Goal: Obtain resource: Download file/media

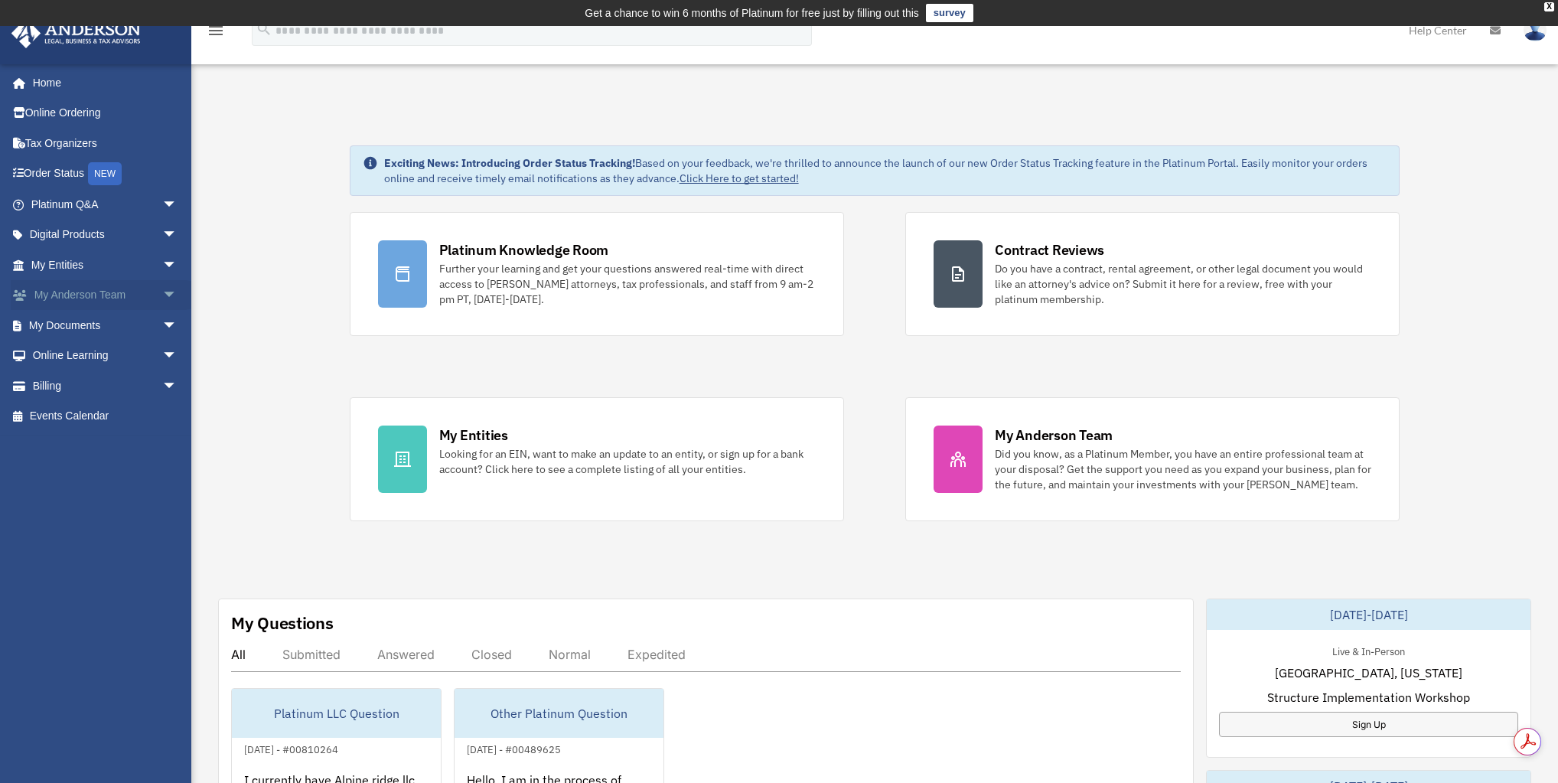
click at [162, 300] on span "arrow_drop_down" at bounding box center [177, 295] width 31 height 31
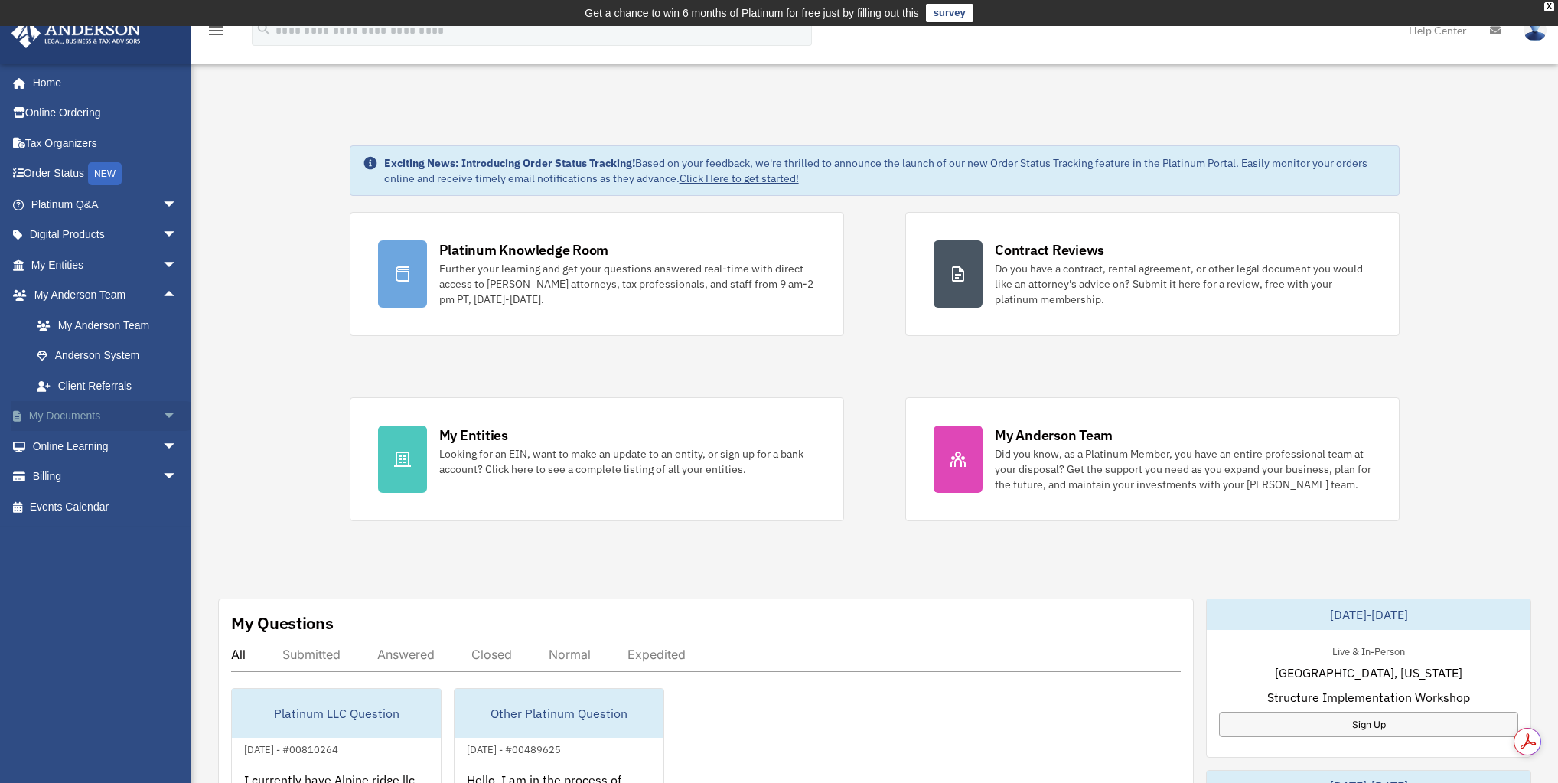
click at [162, 413] on span "arrow_drop_down" at bounding box center [177, 416] width 31 height 31
click at [89, 450] on link "Box" at bounding box center [110, 446] width 179 height 31
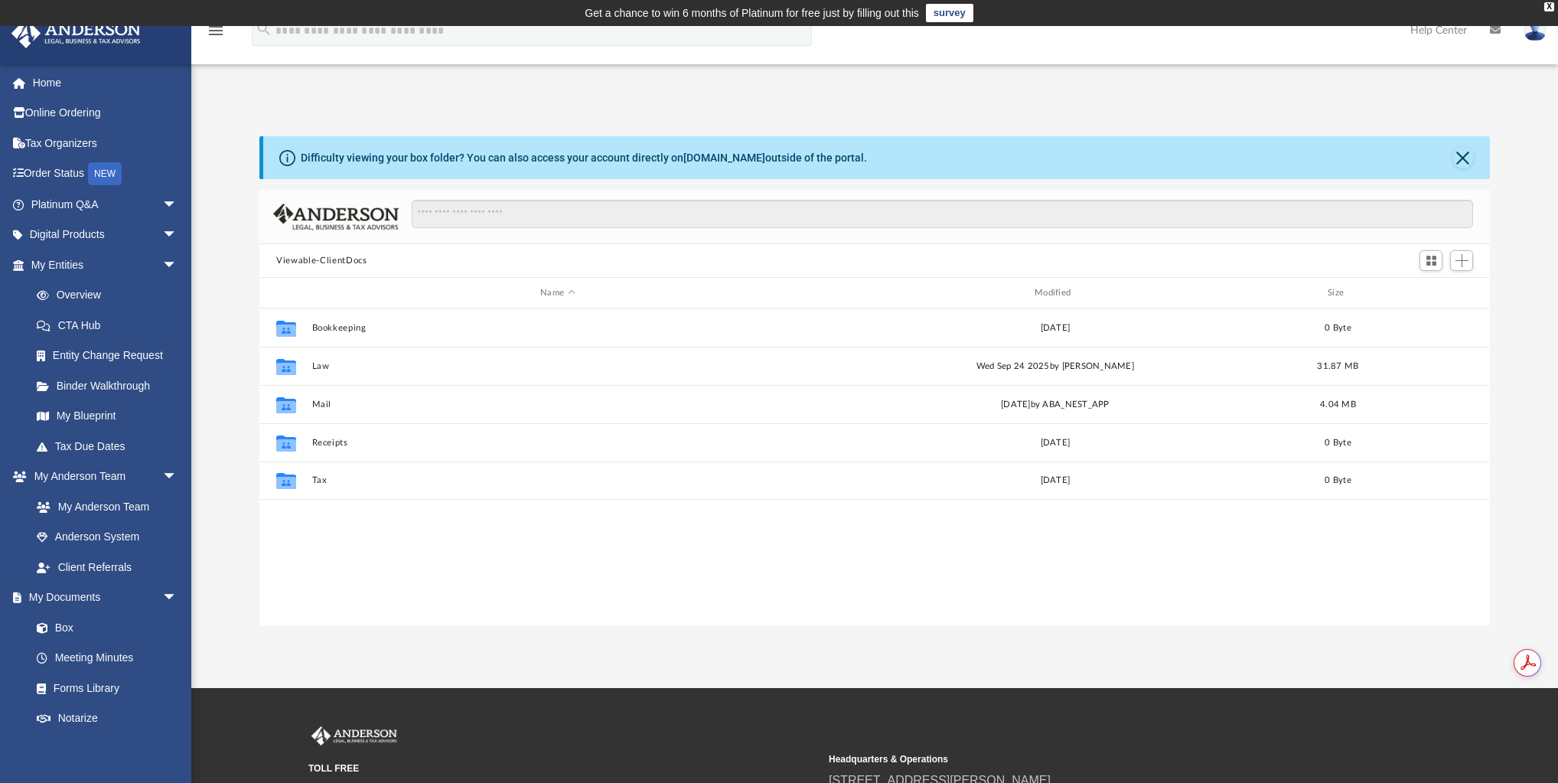
scroll to position [338, 1222]
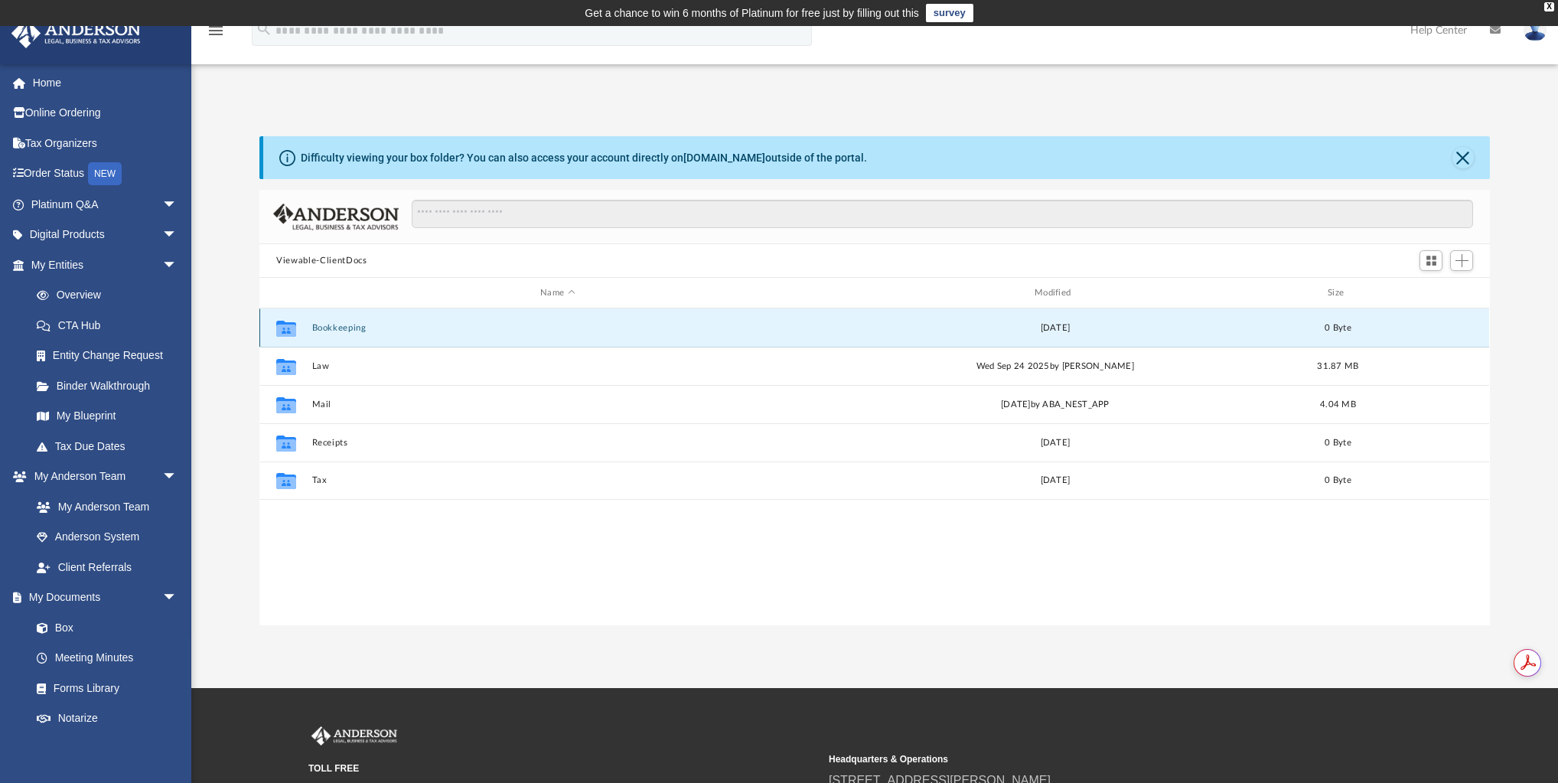
click at [355, 328] on button "Bookkeeping" at bounding box center [557, 328] width 491 height 10
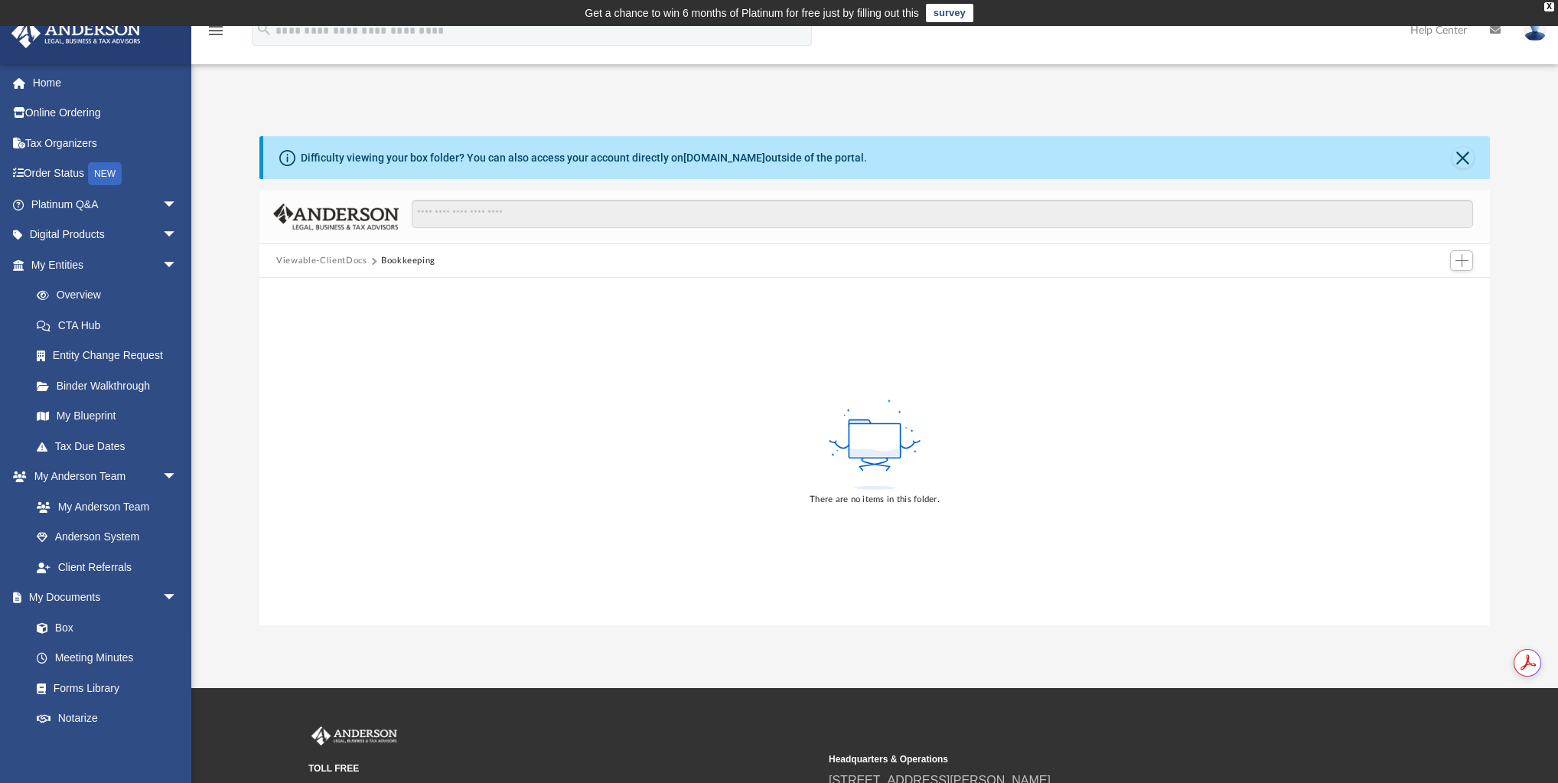
click at [347, 259] on button "Viewable-ClientDocs" at bounding box center [321, 261] width 90 height 14
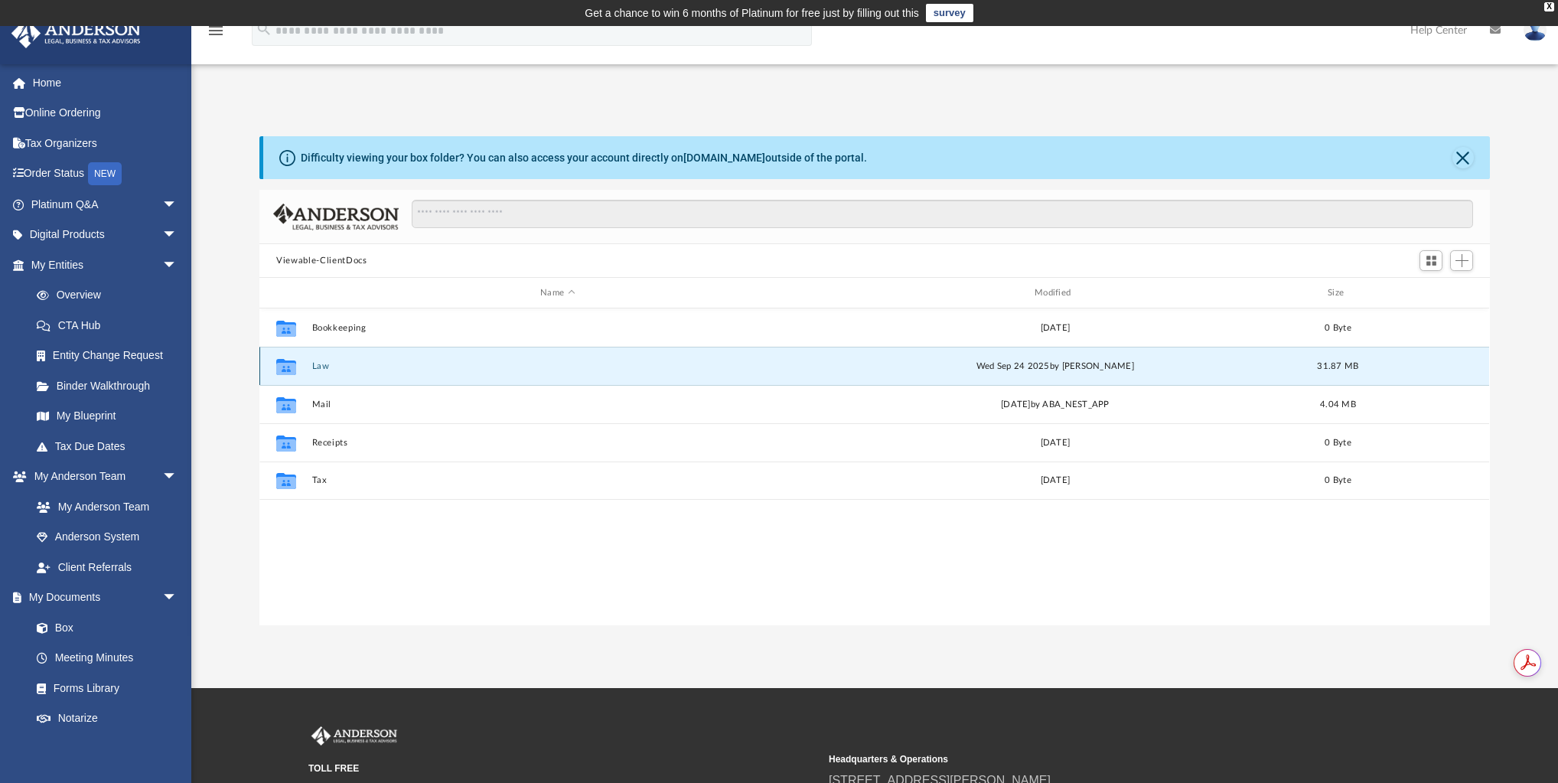
click at [325, 366] on button "Law" at bounding box center [557, 366] width 491 height 10
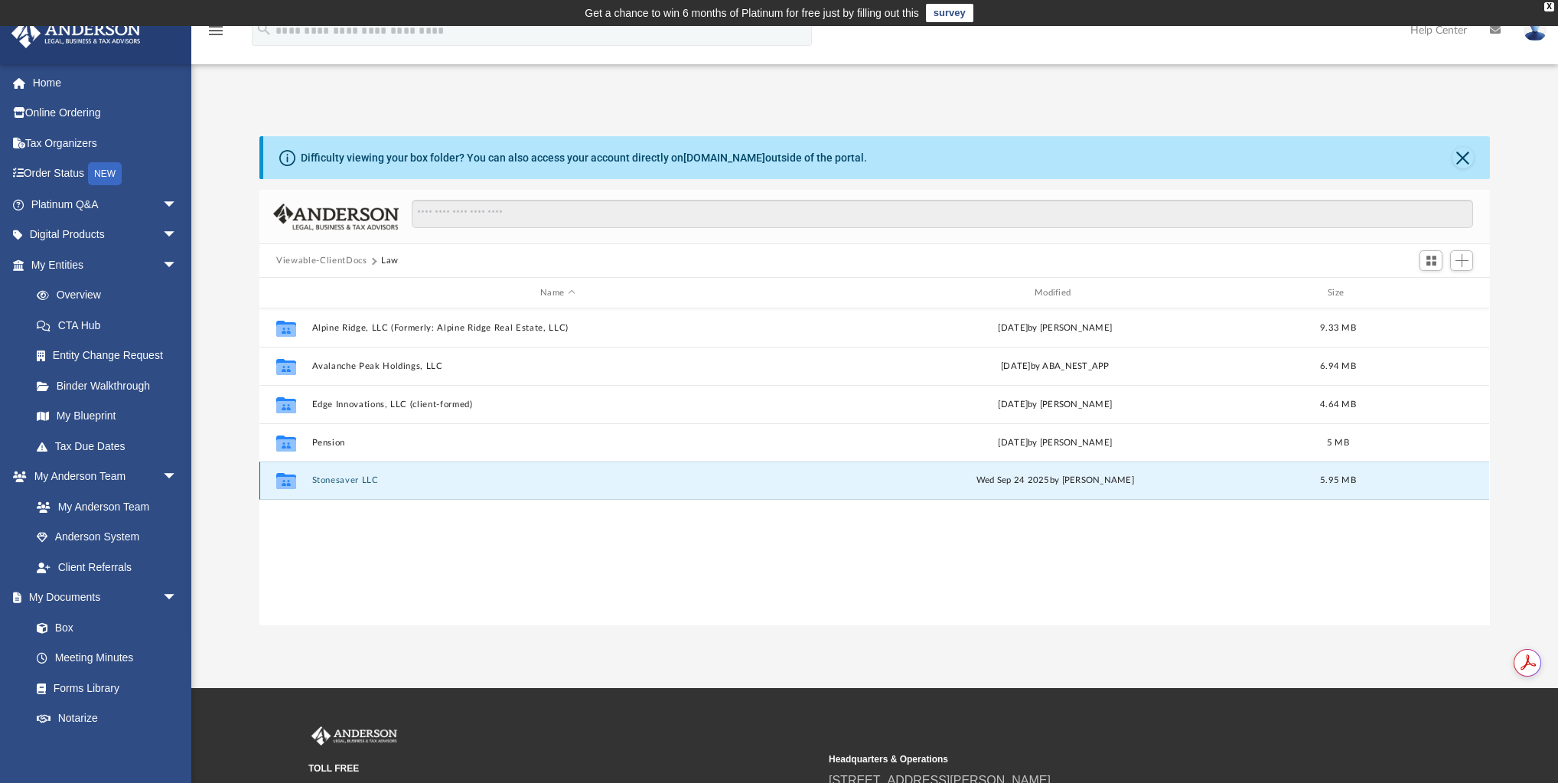
click at [347, 478] on button "Stonesaver LLC" at bounding box center [557, 480] width 491 height 10
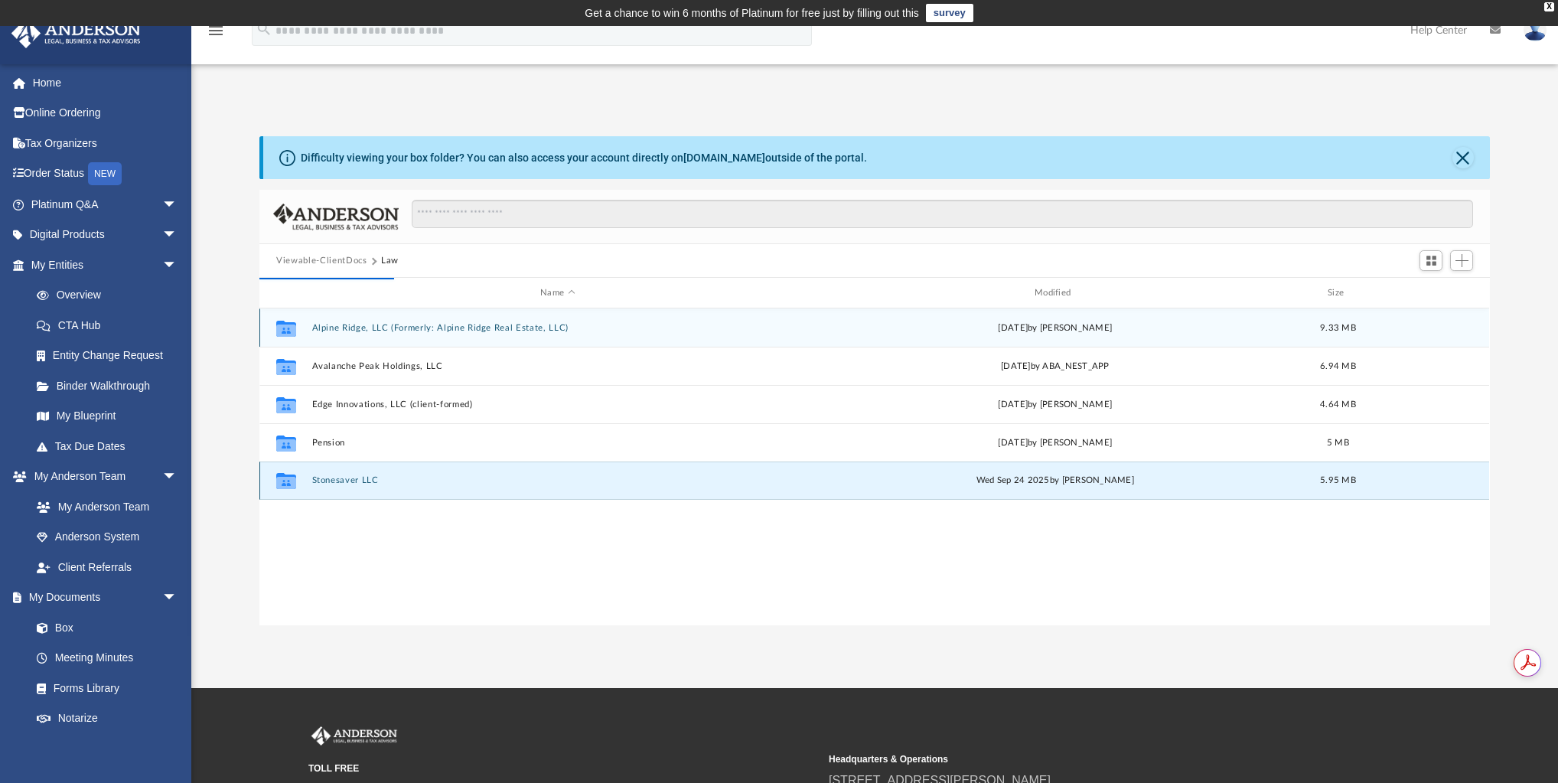
click at [364, 481] on button "Stonesaver LLC" at bounding box center [557, 480] width 491 height 10
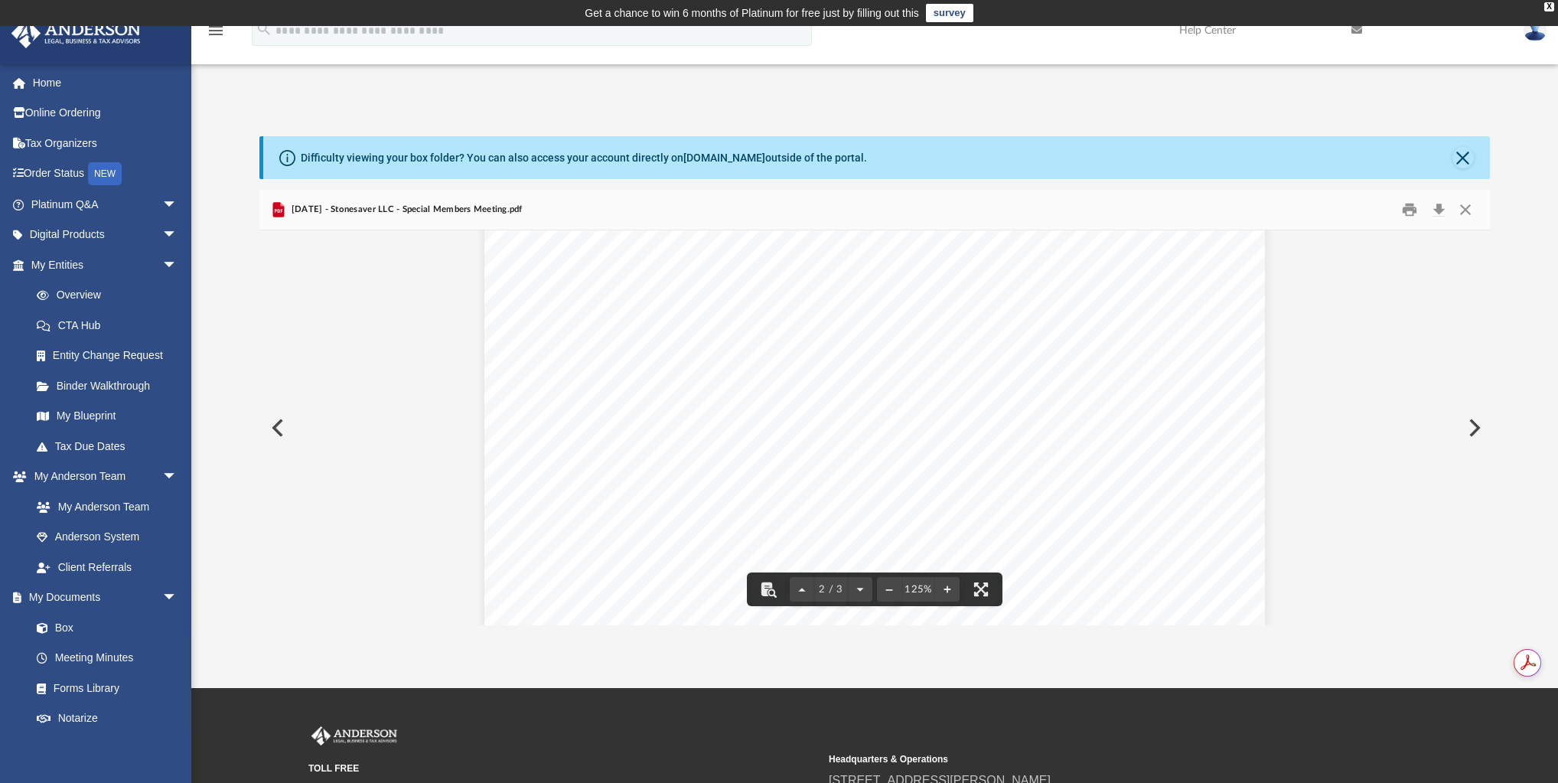
scroll to position [1094, 0]
click at [1463, 208] on button "Close" at bounding box center [1466, 210] width 28 height 24
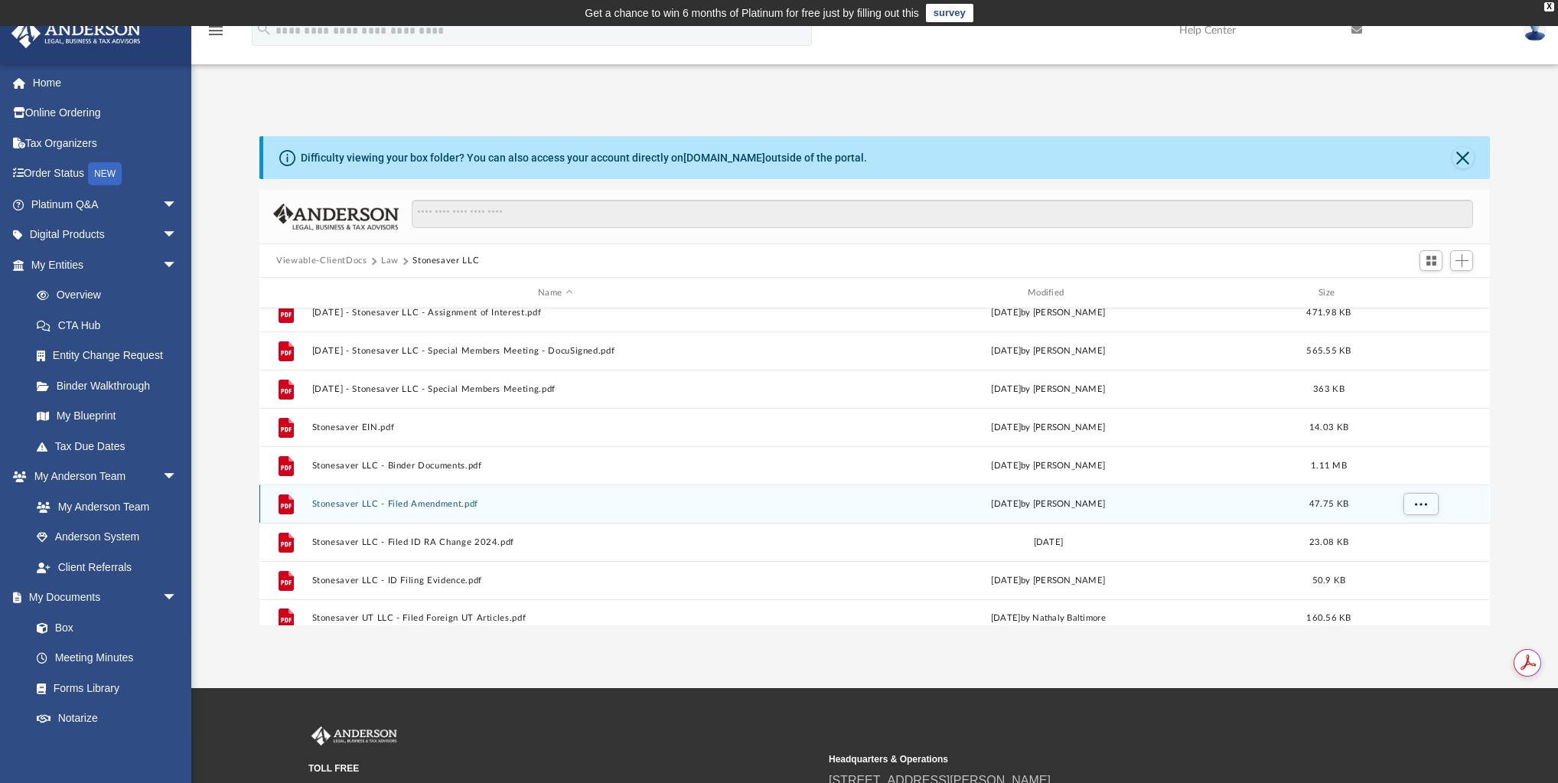
scroll to position [257, 0]
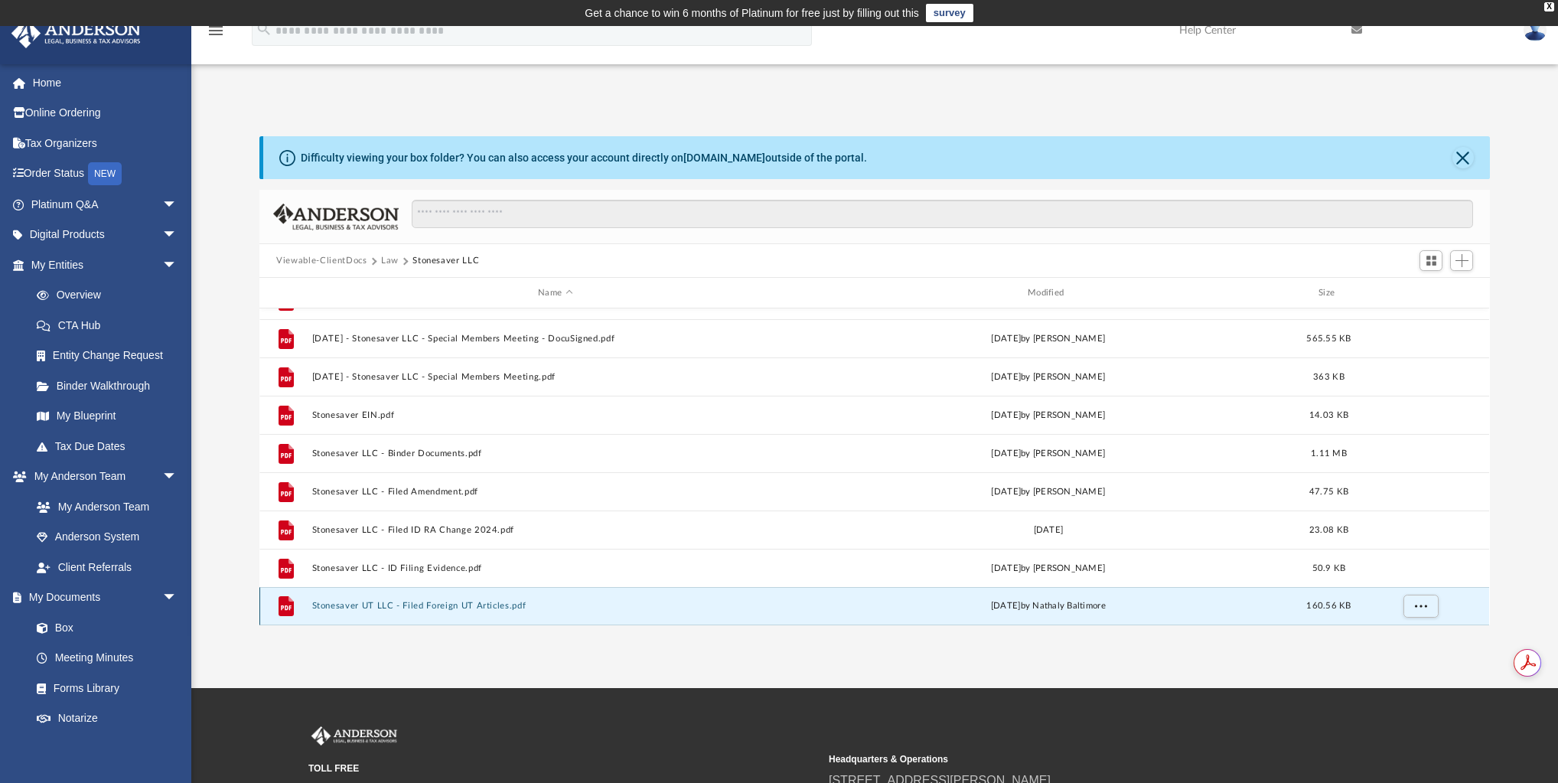
click at [444, 603] on button "Stonesaver UT LLC - Filed Foreign UT Articles.pdf" at bounding box center [555, 606] width 487 height 10
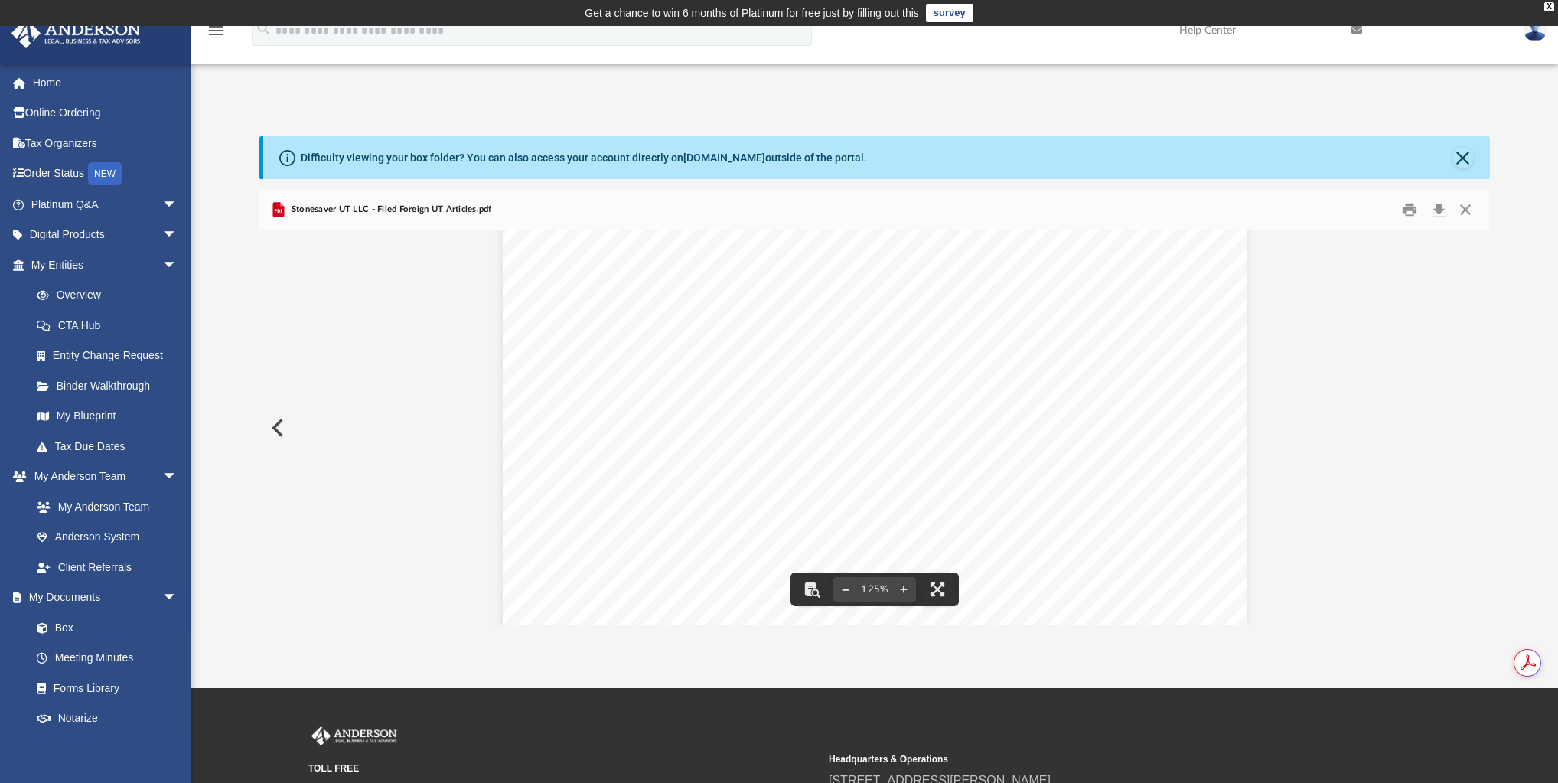
scroll to position [184, 0]
click at [655, 407] on div "This fo rm mus t he (i pe ipr/ Mcn mr cw/ Mpwfcr [DATE]'24PM4:55 i\ on-Refun da…" at bounding box center [874, 563] width 743 height 1010
click at [1101, 487] on span "Representat" at bounding box center [1134, 481] width 66 height 12
